Goal: Task Accomplishment & Management: Use online tool/utility

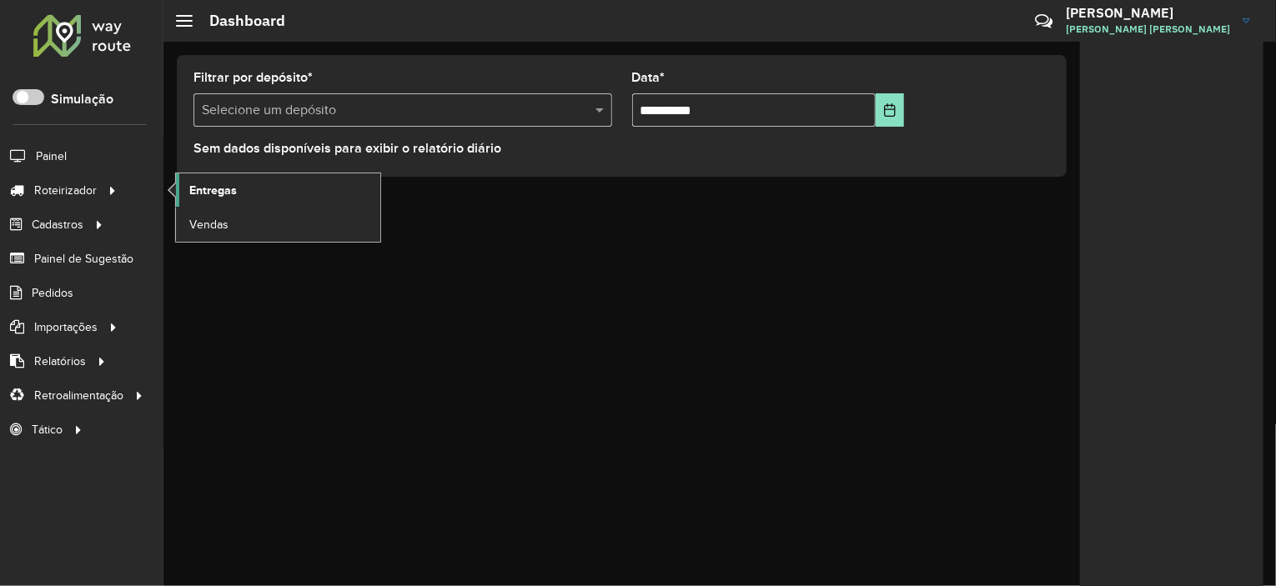
click at [219, 178] on link "Entregas" at bounding box center [278, 189] width 204 height 33
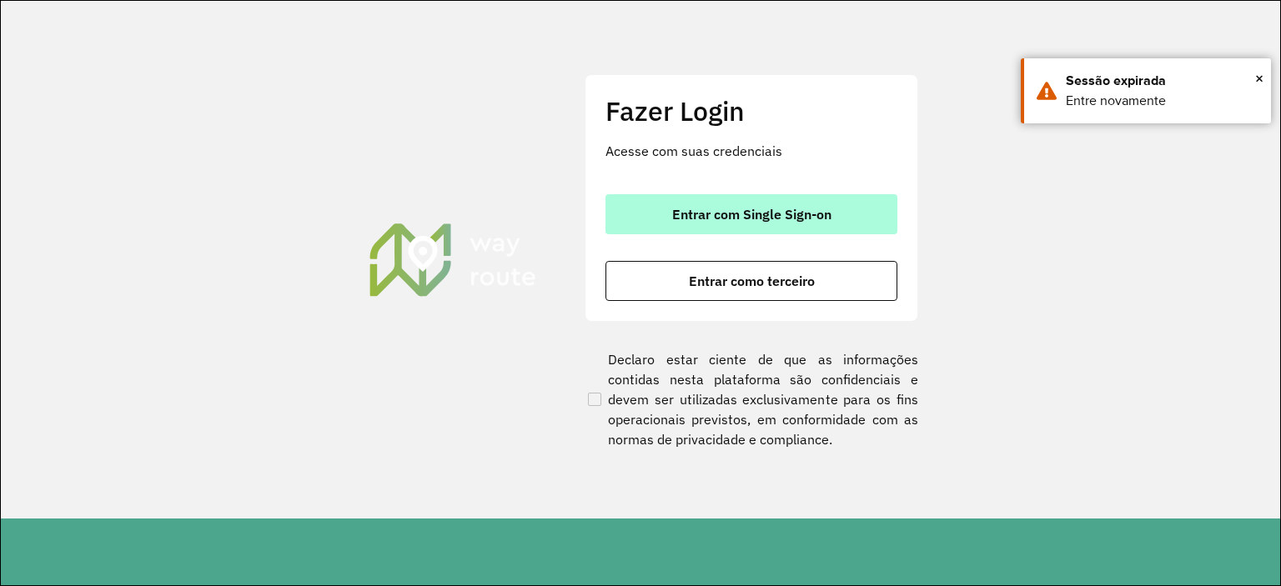
click at [700, 215] on span "Entrar com Single Sign-on" at bounding box center [751, 214] width 159 height 13
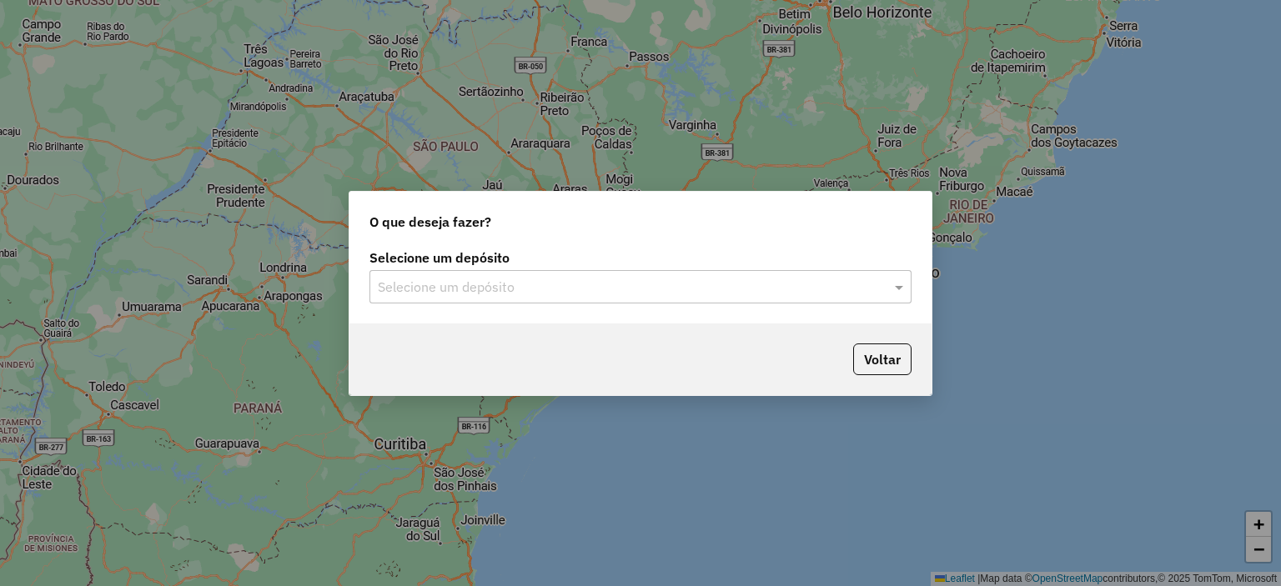
click at [658, 289] on input "text" at bounding box center [624, 288] width 492 height 20
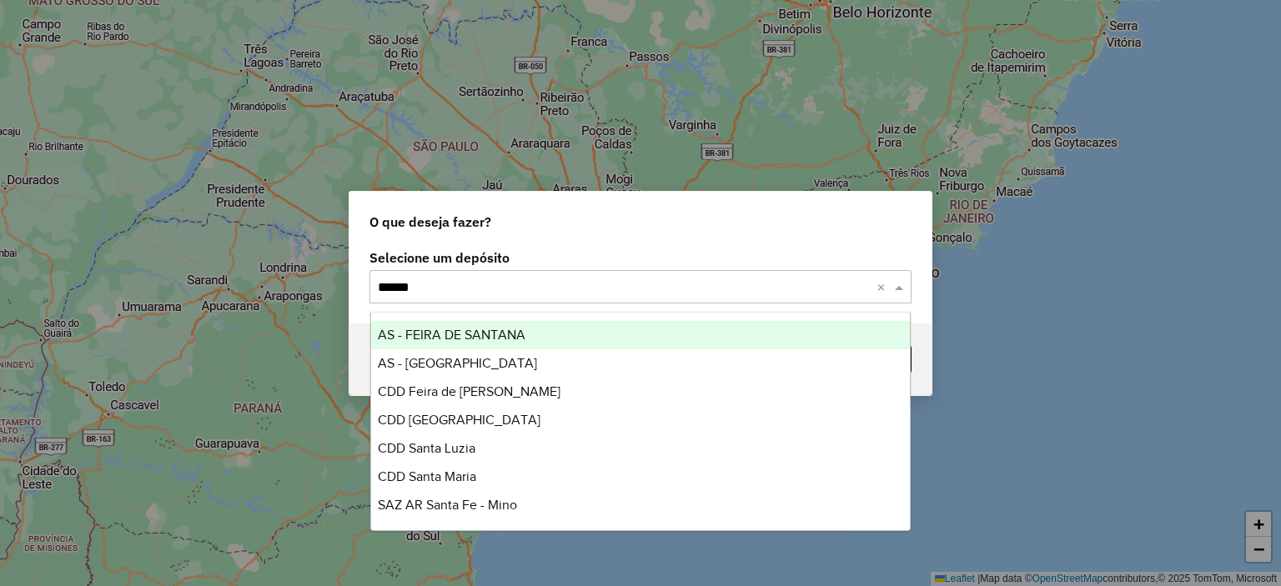
type input "*******"
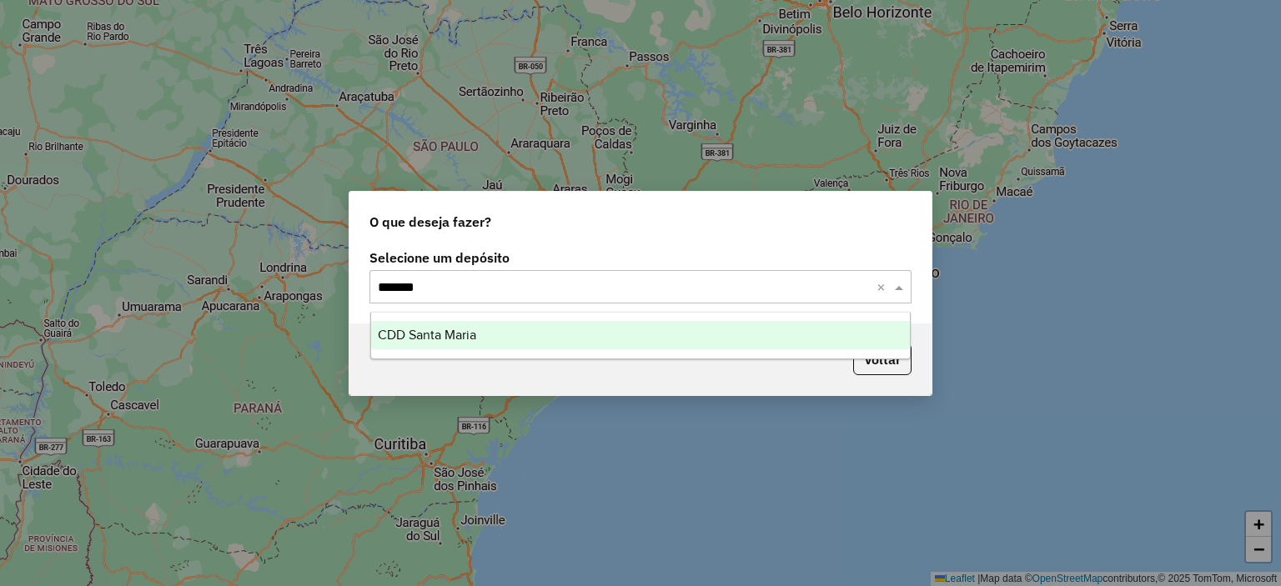
click at [490, 322] on div "CDD Santa Maria" at bounding box center [641, 335] width 540 height 28
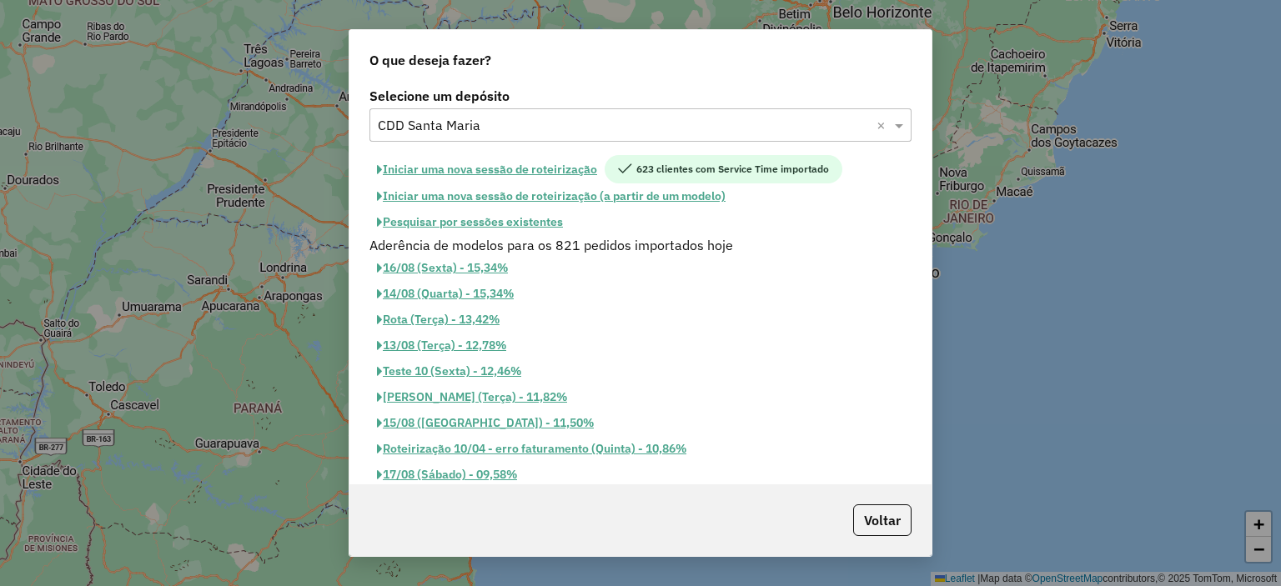
click at [501, 216] on button "Pesquisar por sessões existentes" at bounding box center [469, 222] width 201 height 26
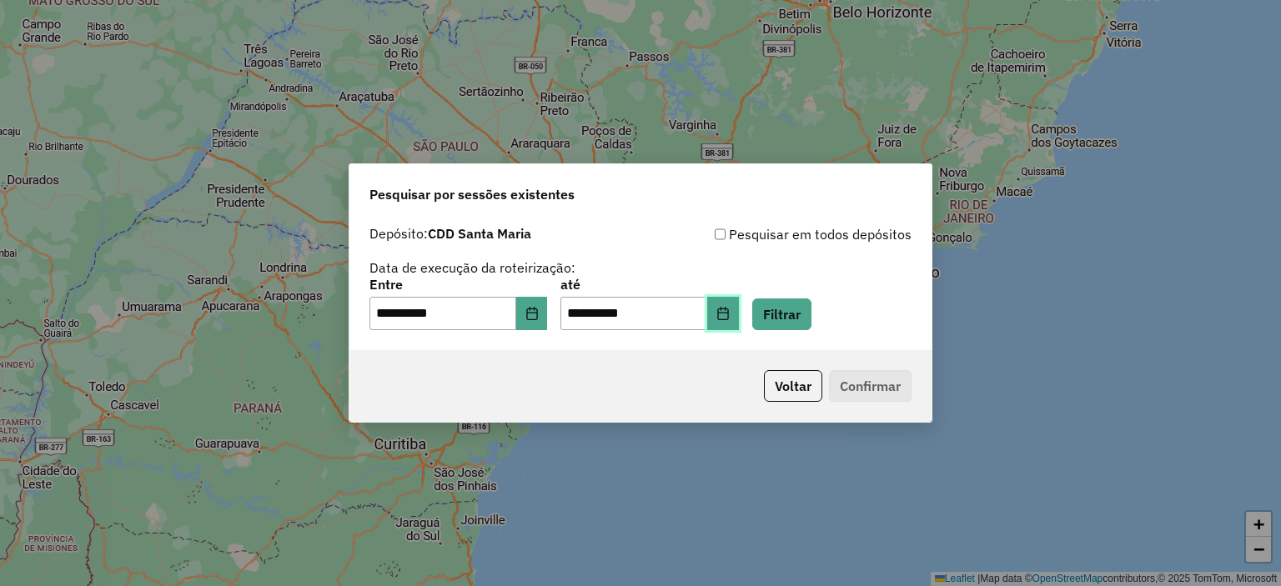
click at [737, 318] on button "Choose Date" at bounding box center [723, 313] width 32 height 33
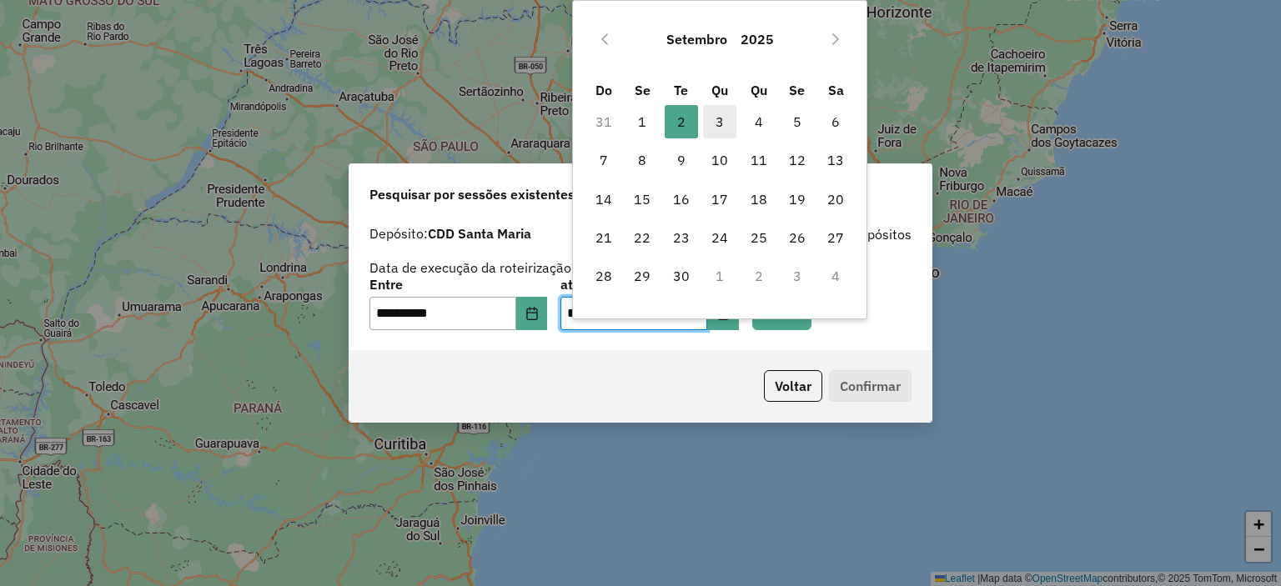
click at [716, 126] on span "3" at bounding box center [719, 121] width 33 height 33
type input "**********"
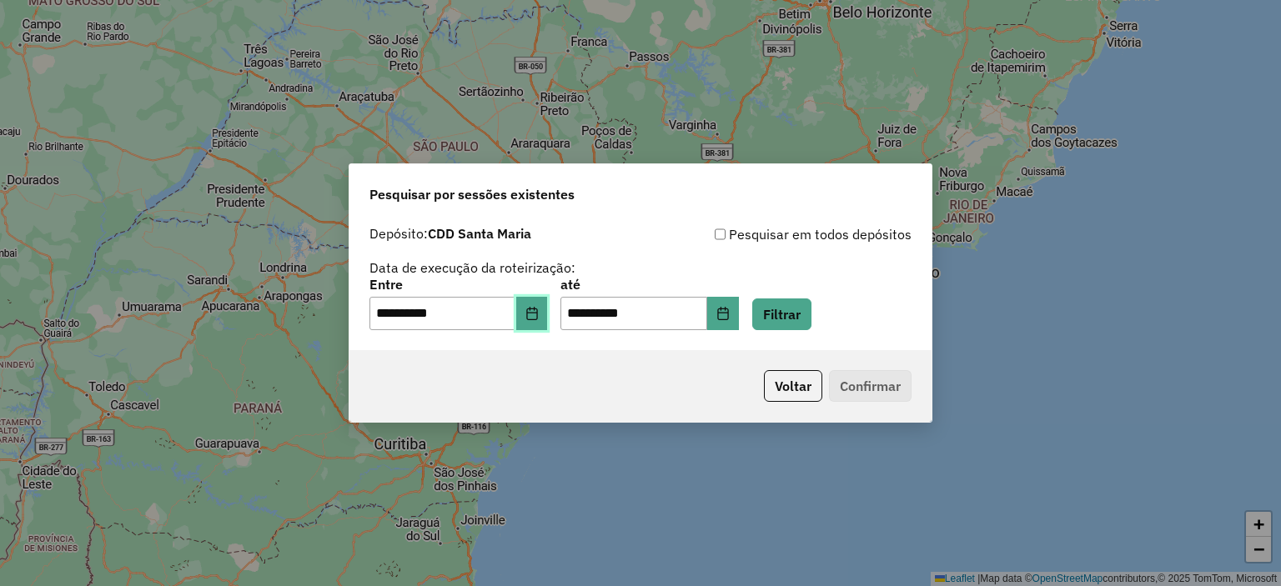
click at [537, 316] on icon "Choose Date" at bounding box center [531, 313] width 11 height 13
click at [811, 314] on button "Filtrar" at bounding box center [781, 315] width 59 height 32
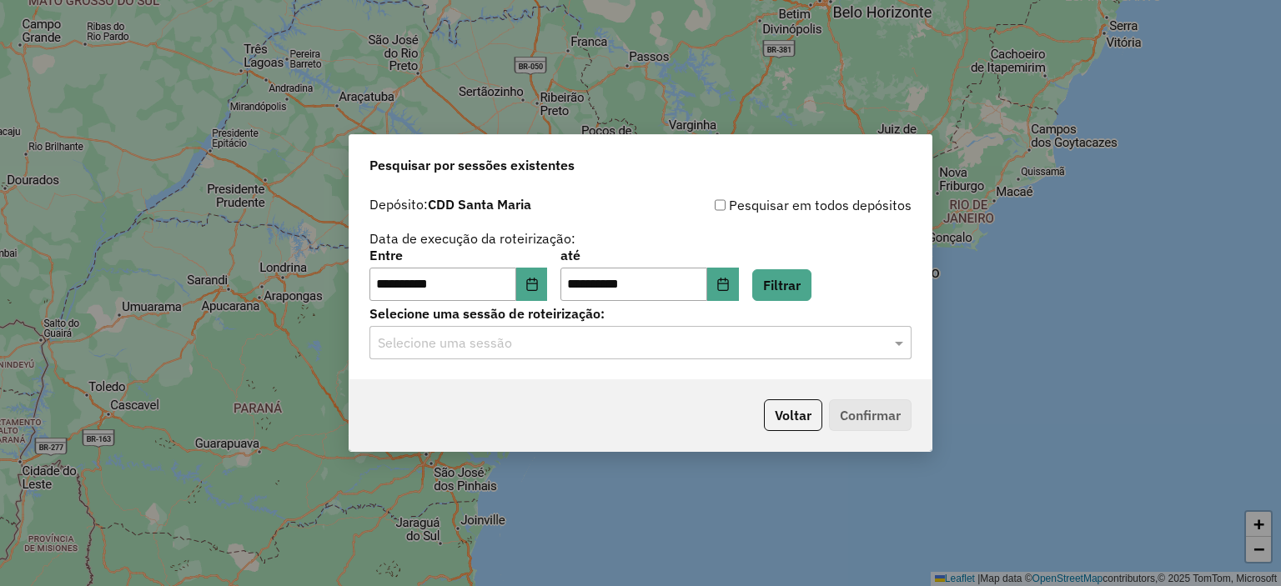
click at [593, 359] on div "**********" at bounding box center [640, 283] width 582 height 191
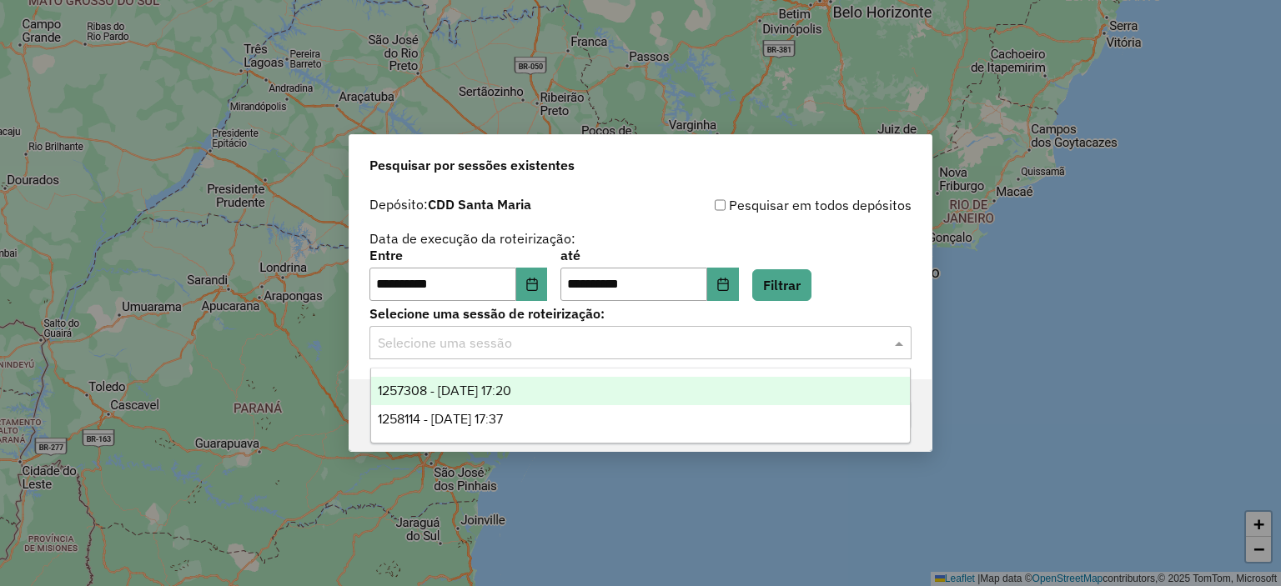
click at [591, 355] on div "Selecione uma sessão" at bounding box center [640, 342] width 542 height 33
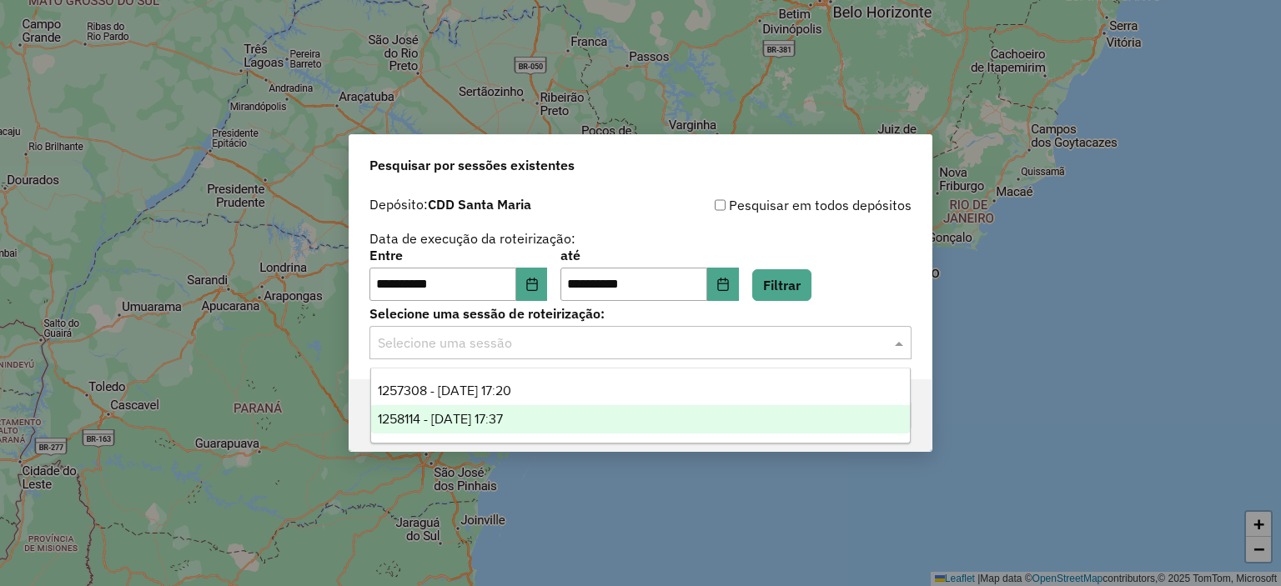
click at [550, 418] on div "1258114 - [DATE] 17:37" at bounding box center [641, 419] width 540 height 28
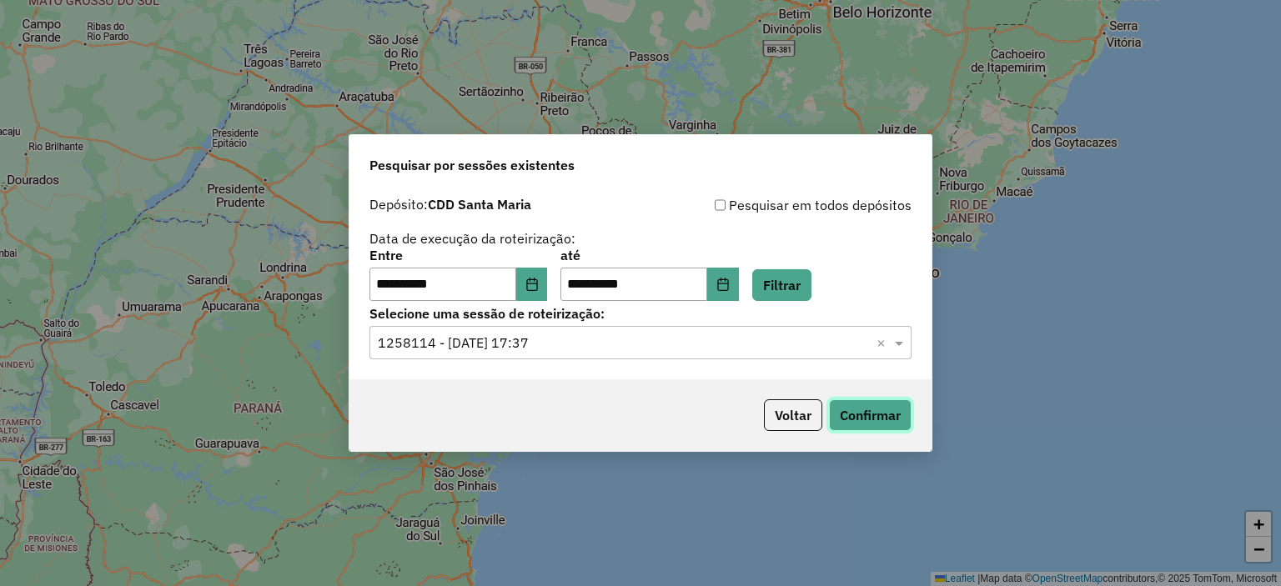
click at [871, 423] on button "Confirmar" at bounding box center [870, 415] width 83 height 32
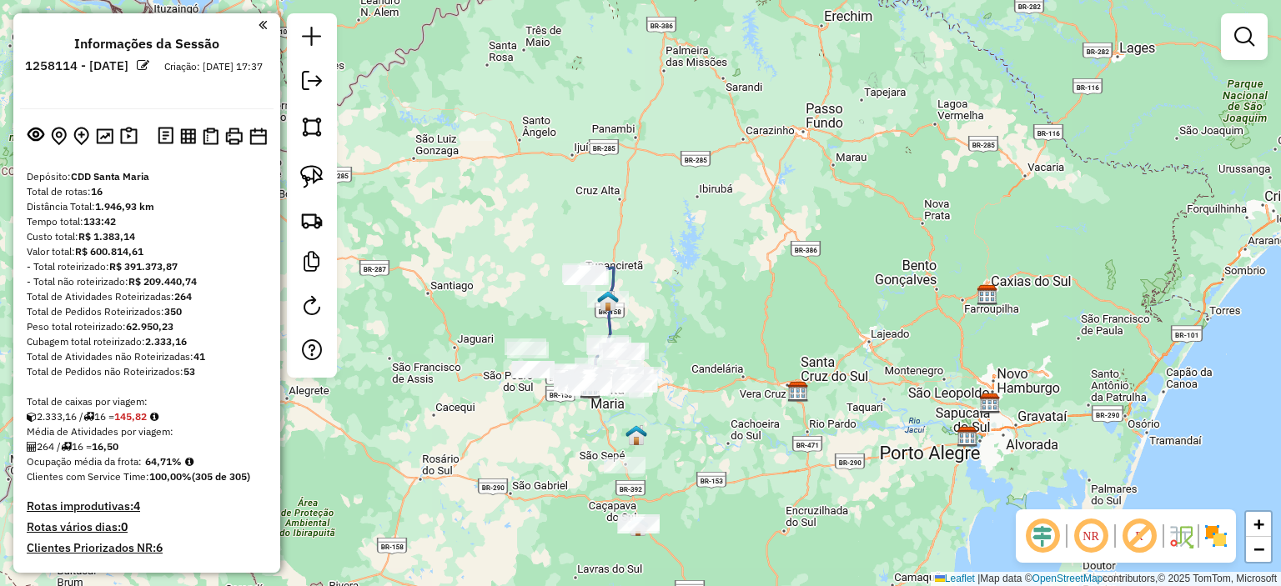
drag, startPoint x: 530, startPoint y: 459, endPoint x: 591, endPoint y: 346, distance: 128.4
click at [585, 351] on div "Janela de atendimento Grade de atendimento Capacidade Transportadoras Veículos …" at bounding box center [640, 293] width 1281 height 586
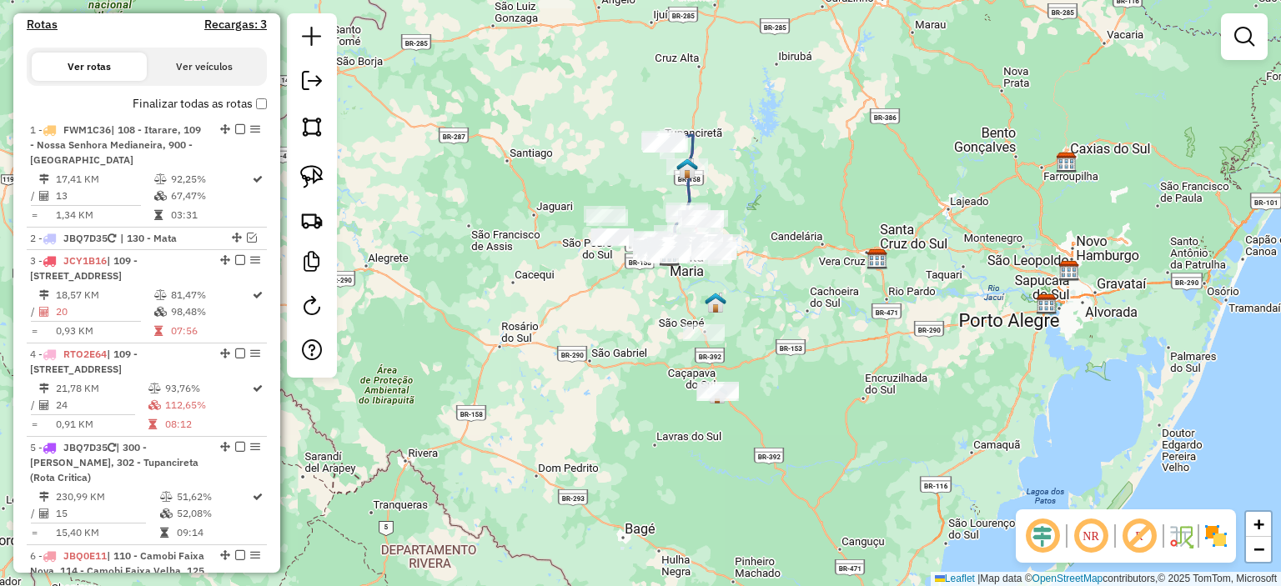
scroll to position [834, 0]
